Goal: Task Accomplishment & Management: Manage account settings

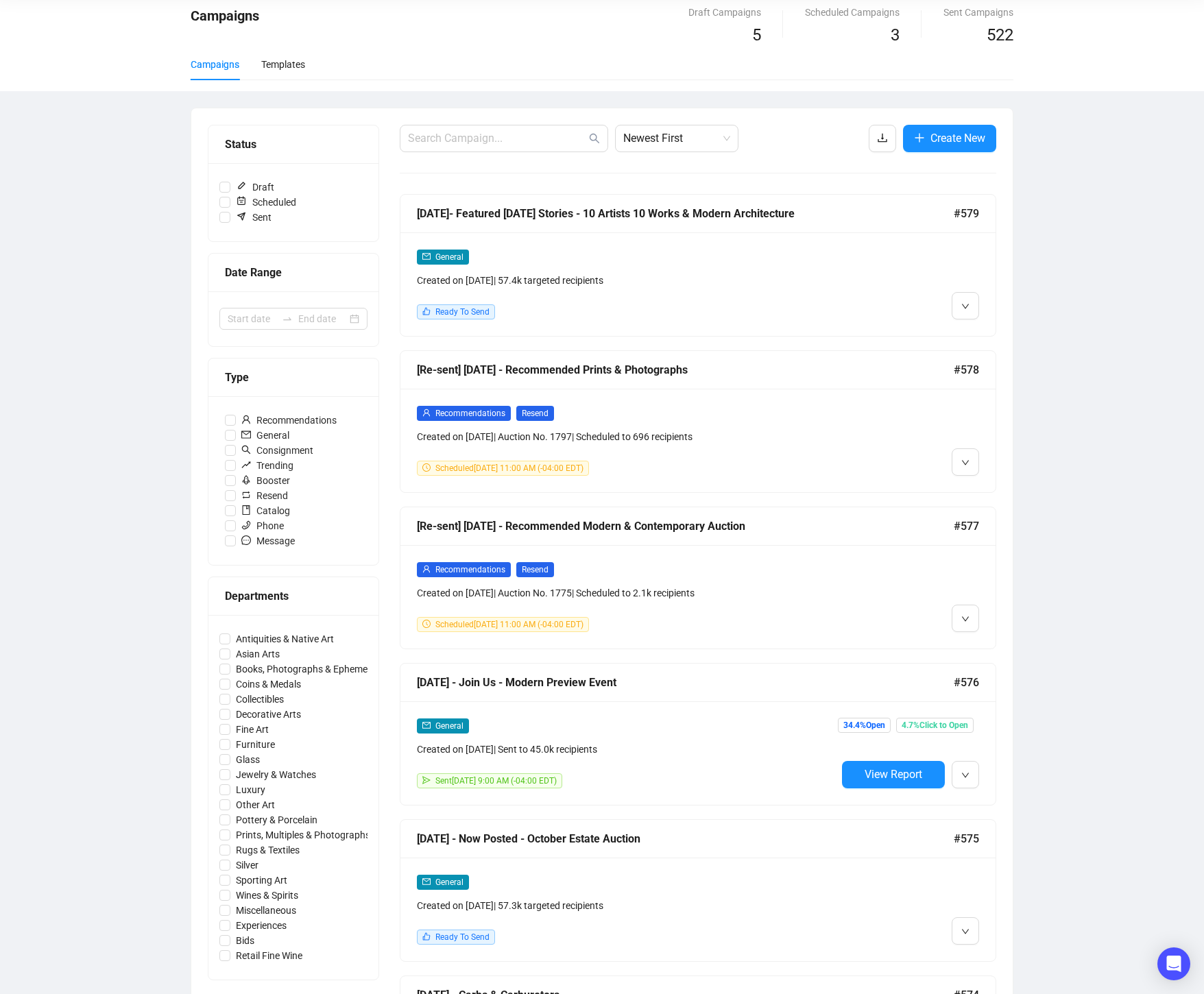
scroll to position [55, 0]
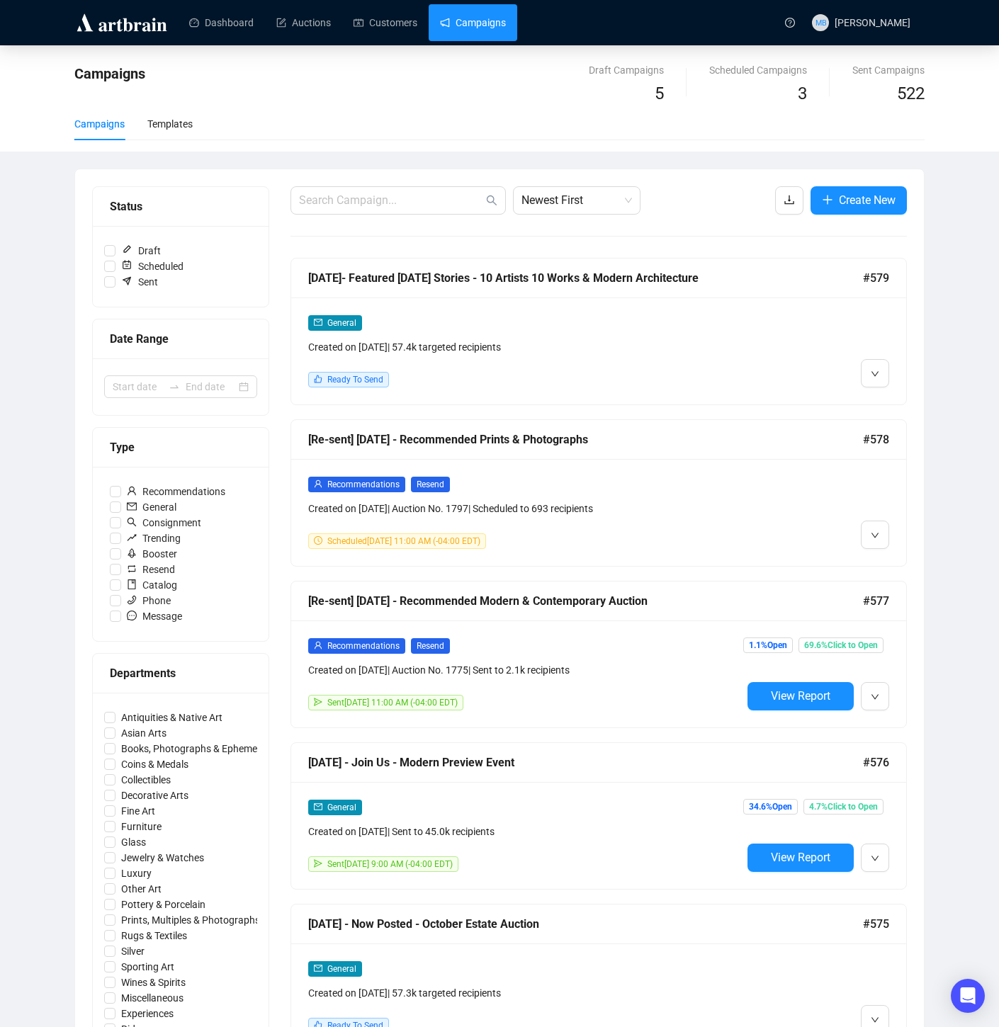
click at [684, 342] on div "Created on Oct 8, 2025 | 57.4k targeted recipients" at bounding box center [525, 347] width 434 height 16
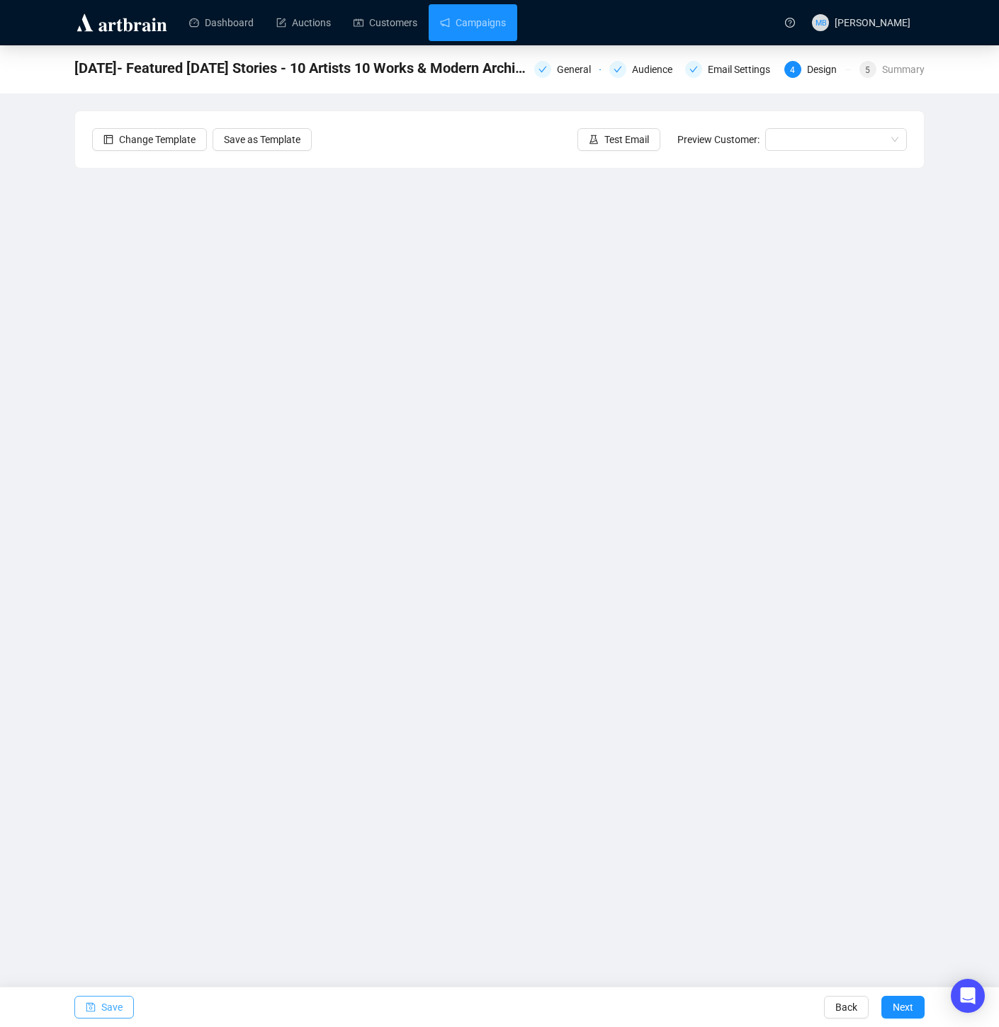
click at [99, 1008] on button "Save" at bounding box center [104, 1007] width 60 height 23
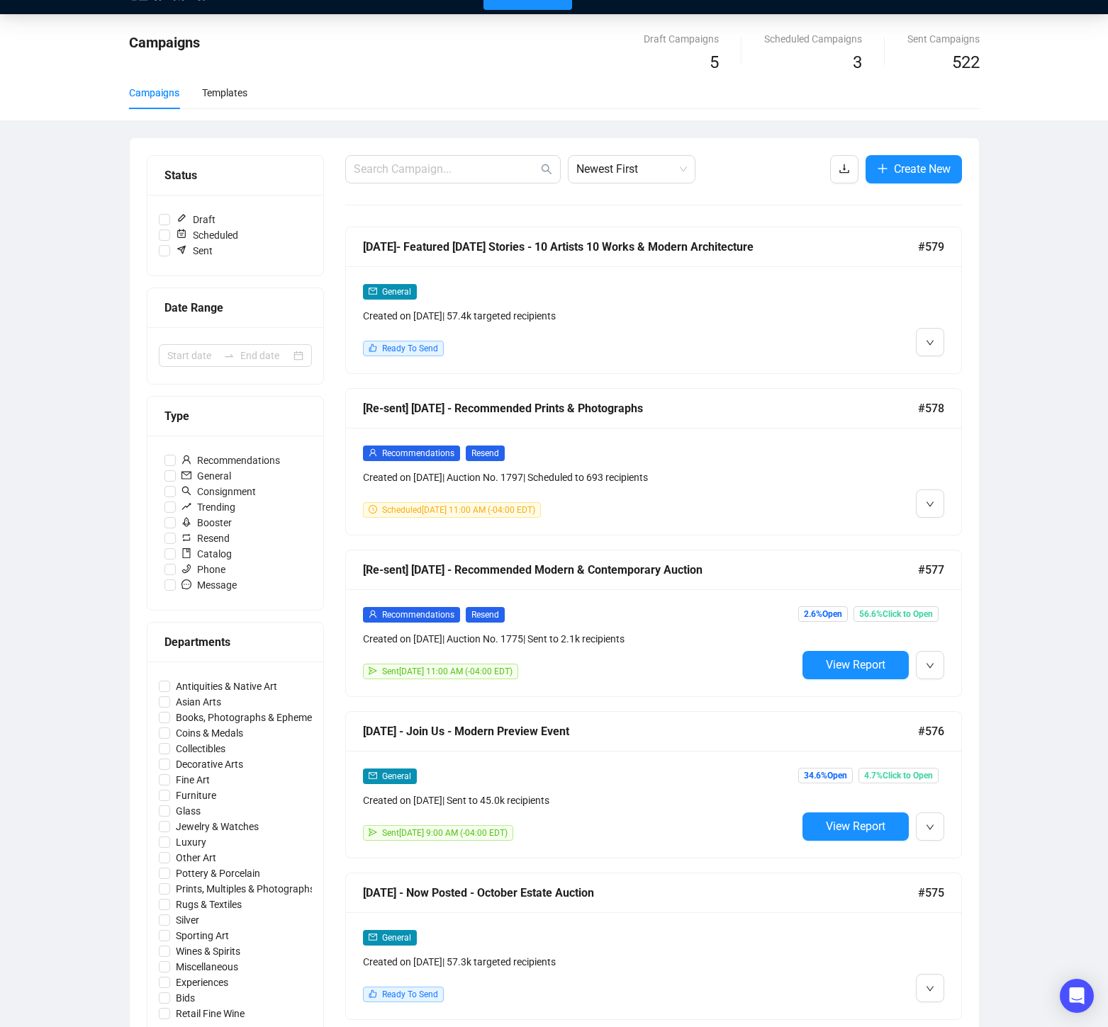
scroll to position [15, 0]
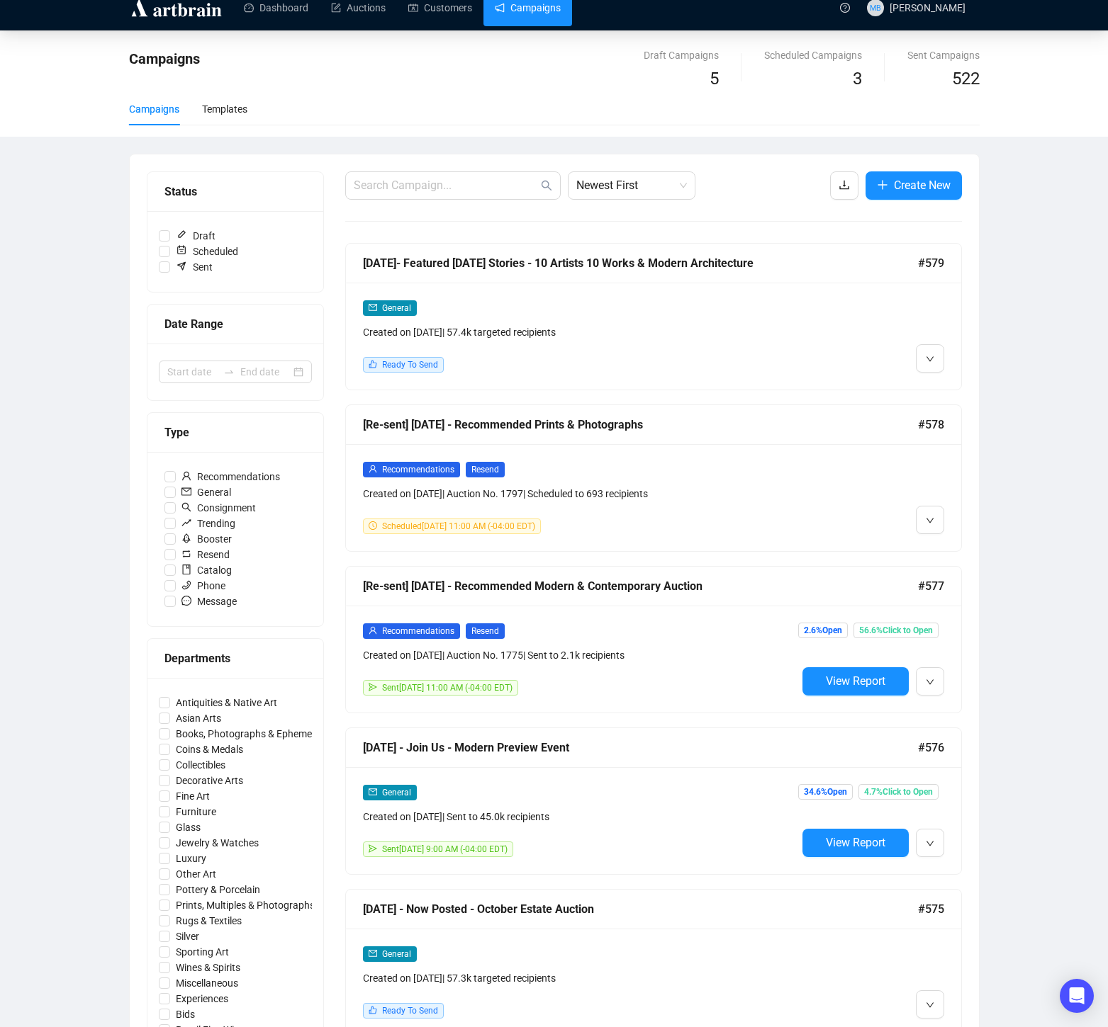
click at [706, 325] on div "Created on Oct 8, 2025 | 57.4k targeted recipients" at bounding box center [580, 333] width 434 height 16
